Goal: Check status: Check status

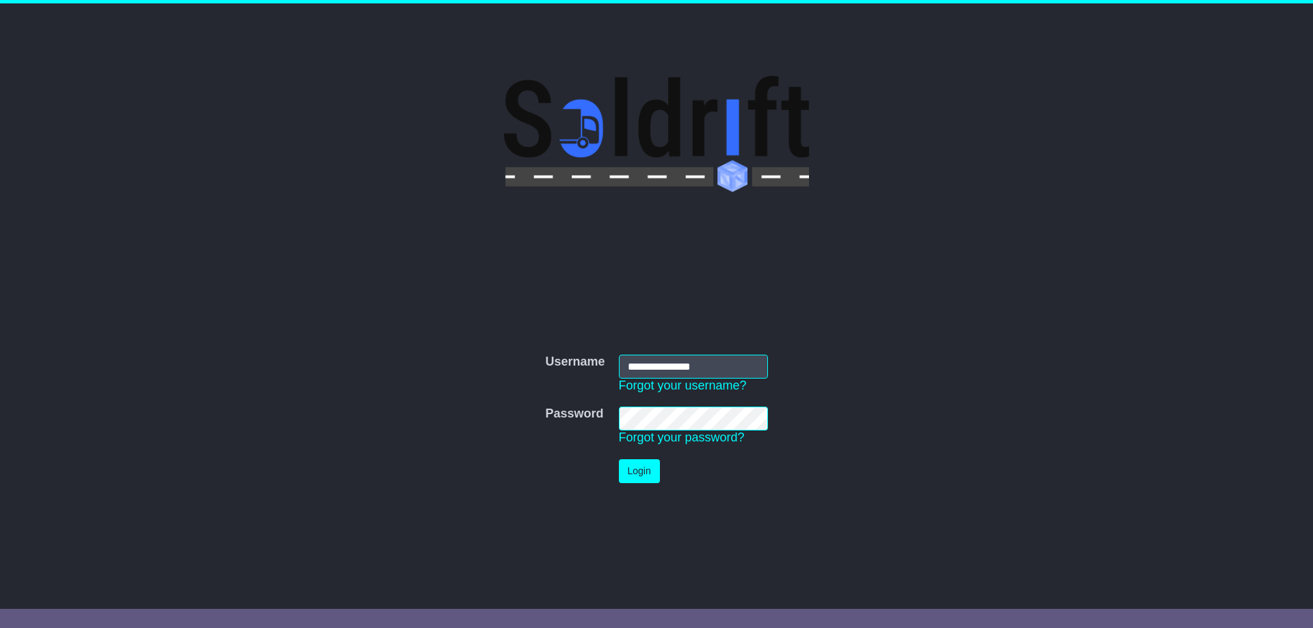
type input "**********"
click at [648, 477] on button "Login" at bounding box center [639, 471] width 41 height 24
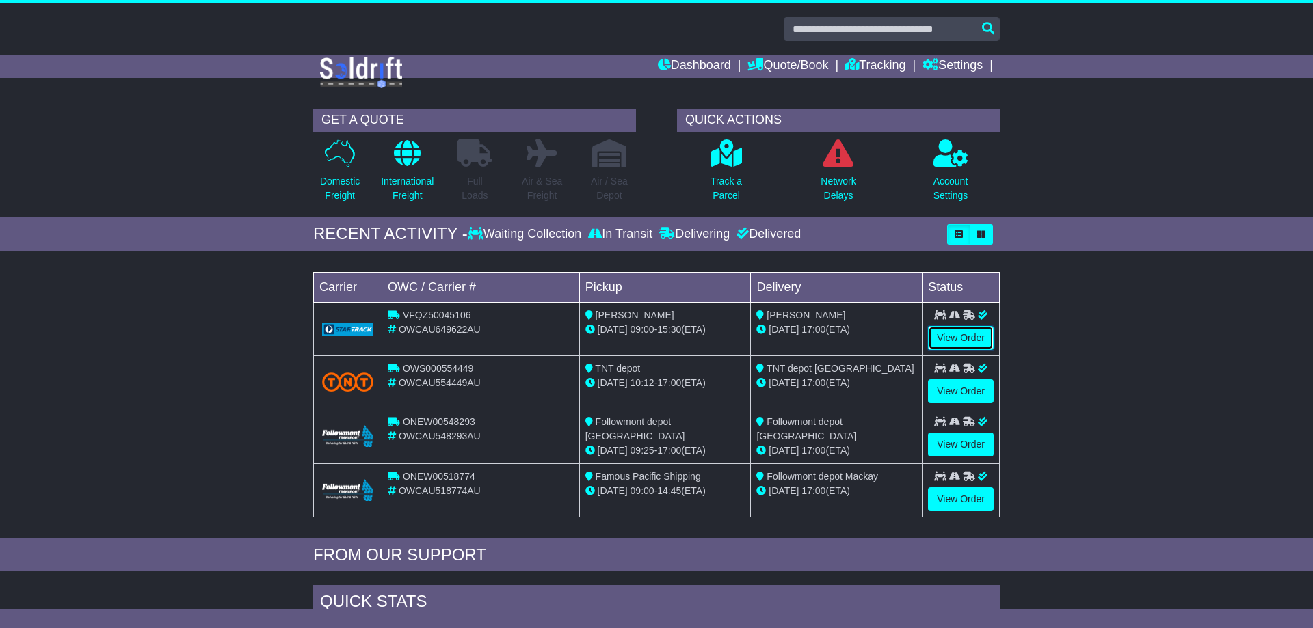
click at [939, 330] on link "View Order" at bounding box center [961, 338] width 66 height 24
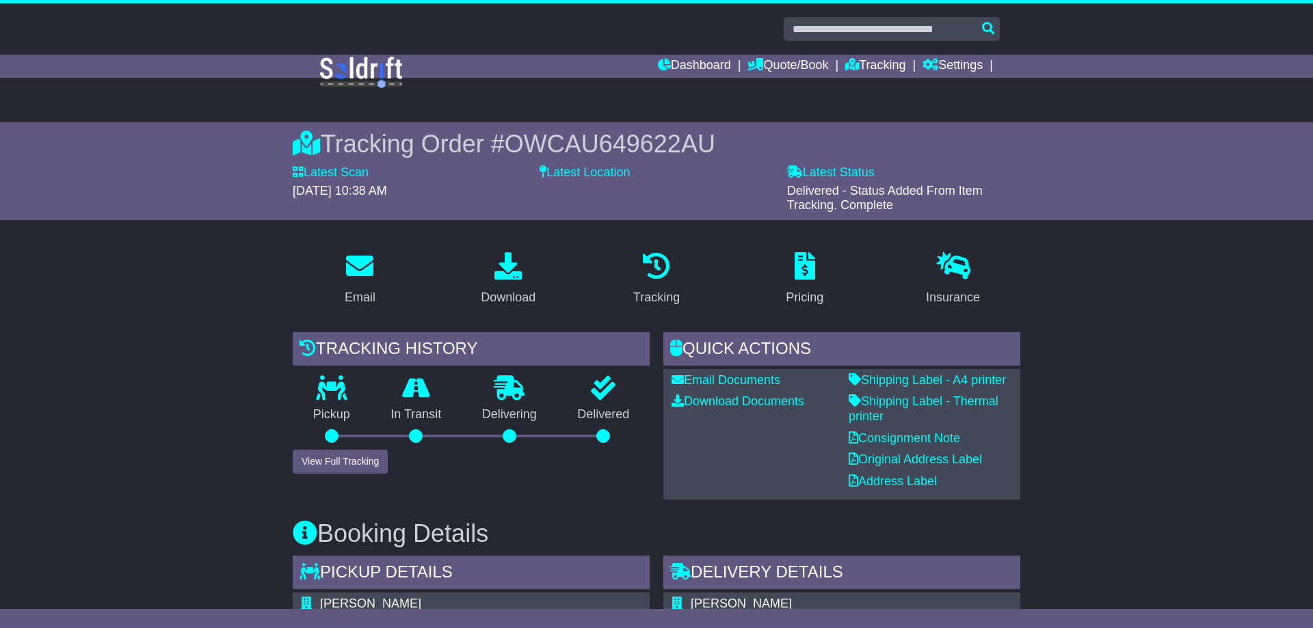
scroll to position [930, 0]
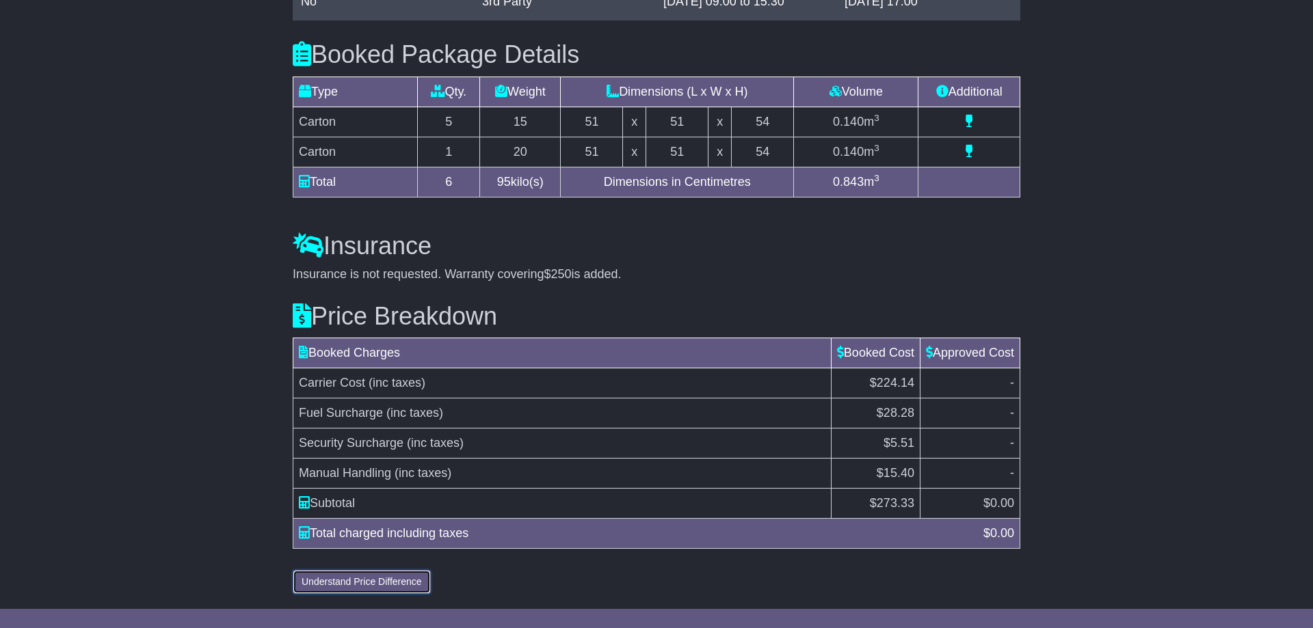
click at [384, 574] on button "Understand Price Difference" at bounding box center [362, 582] width 138 height 24
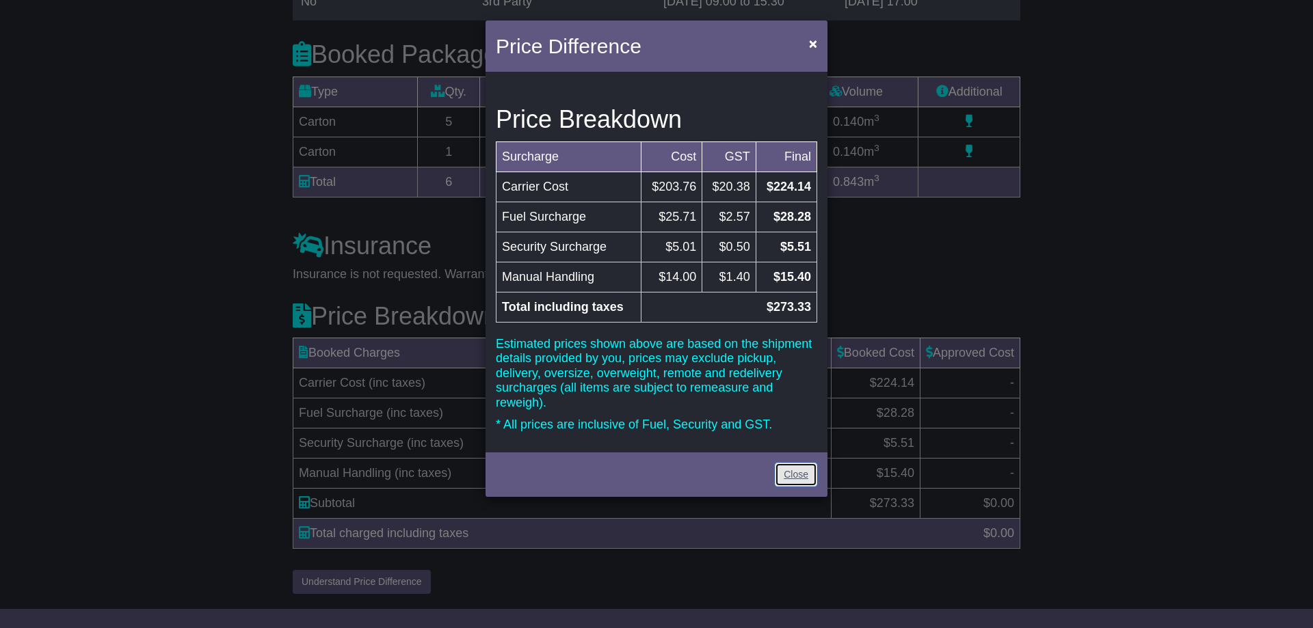
click at [794, 466] on link "Close" at bounding box center [796, 475] width 42 height 24
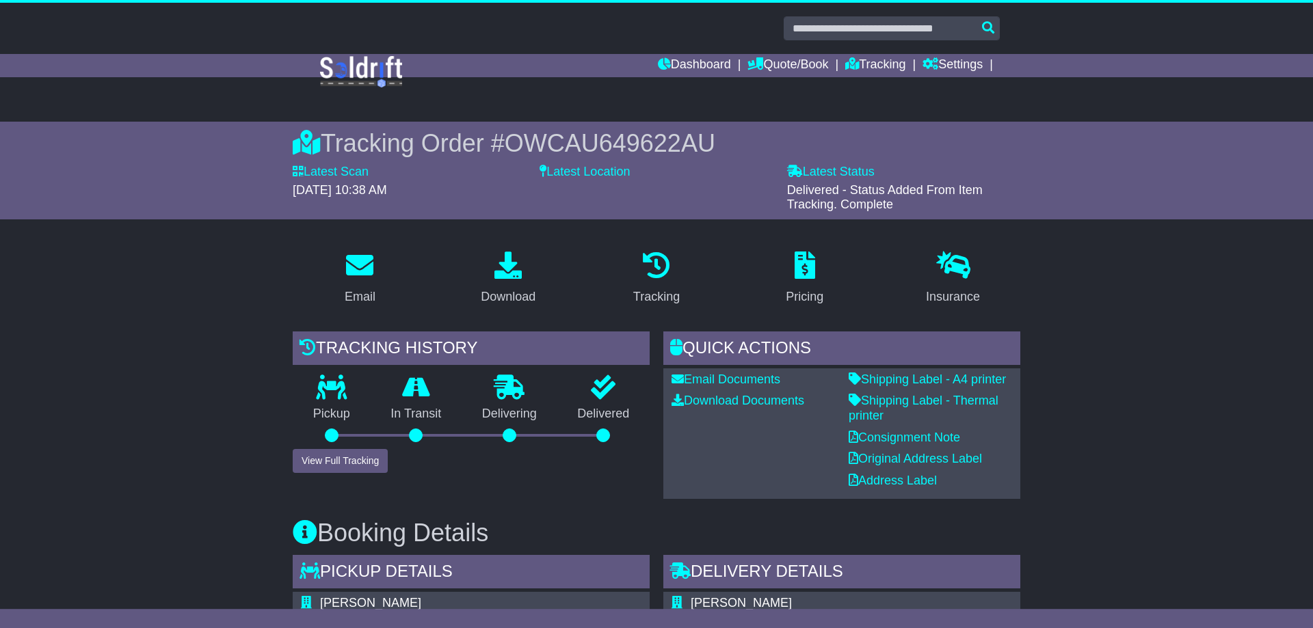
scroll to position [0, 0]
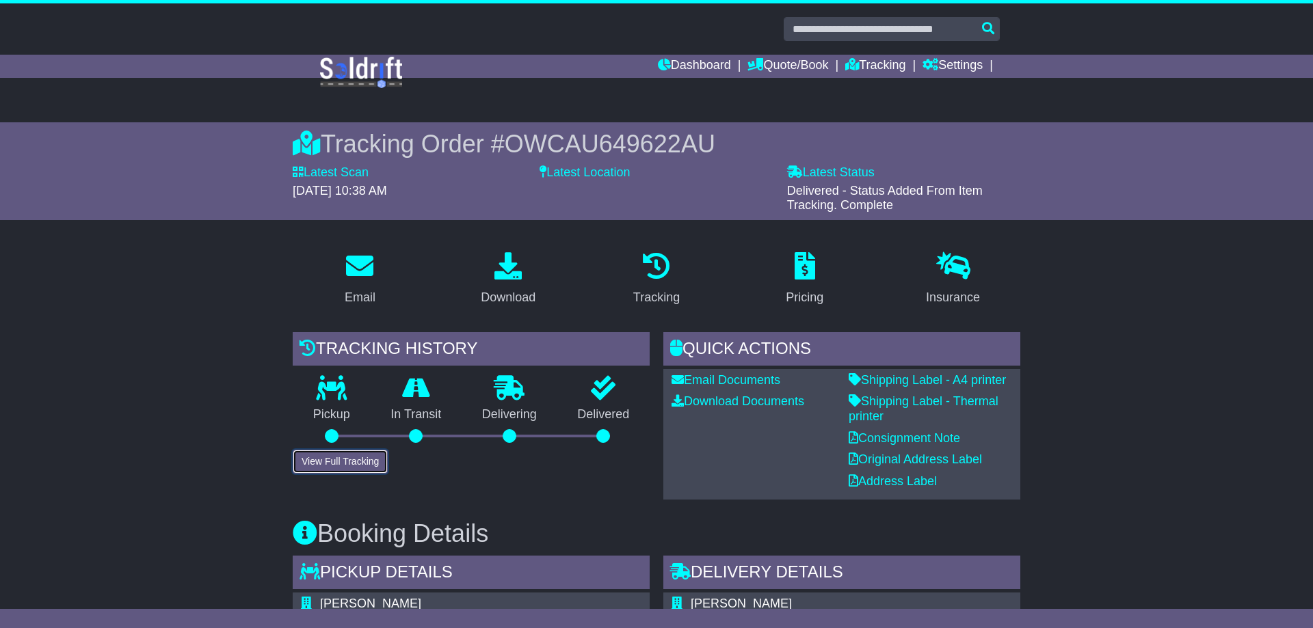
click at [356, 457] on button "View Full Tracking" at bounding box center [340, 462] width 95 height 24
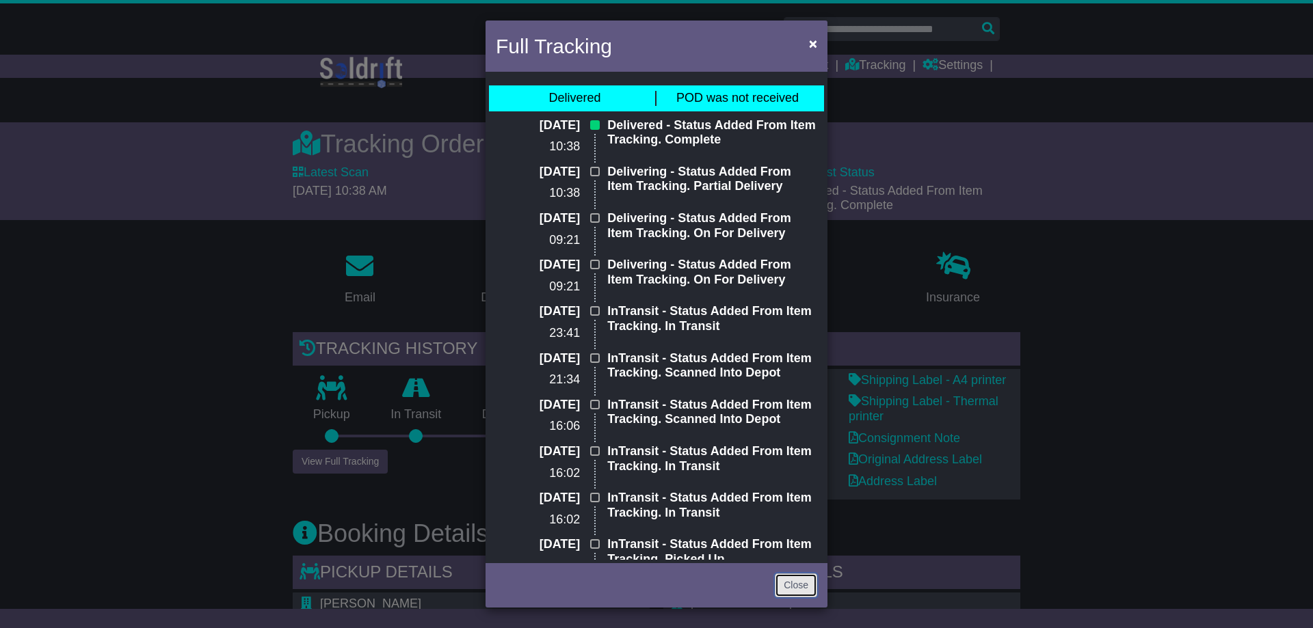
drag, startPoint x: 803, startPoint y: 580, endPoint x: 1010, endPoint y: 409, distance: 268.1
click at [805, 578] on link "Close" at bounding box center [796, 586] width 42 height 24
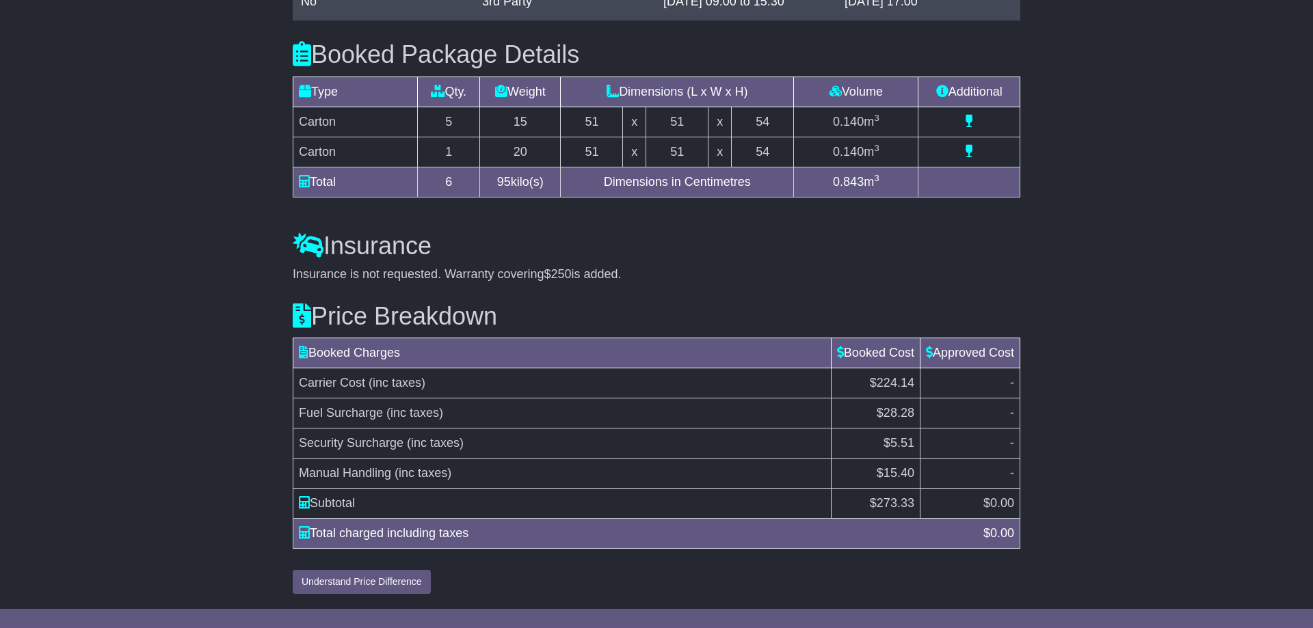
scroll to position [930, 0]
